Goal: Information Seeking & Learning: Understand process/instructions

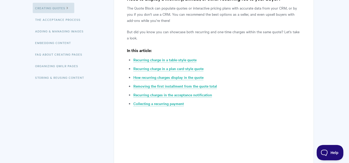
scroll to position [124, 0]
click at [163, 103] on link "Collecting a recurring payment" at bounding box center [158, 104] width 51 height 6
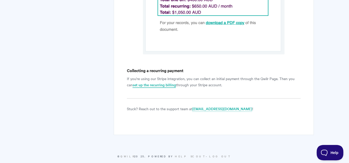
click at [150, 82] on link "set up the recurring billing" at bounding box center [153, 85] width 43 height 6
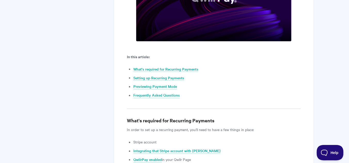
scroll to position [206, 0]
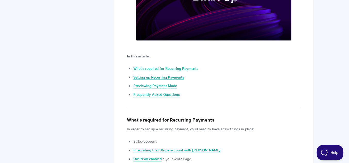
click at [150, 78] on link "Setting up Recurring Payments" at bounding box center [158, 77] width 51 height 6
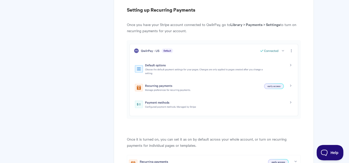
scroll to position [433, 0]
